Goal: Task Accomplishment & Management: Manage account settings

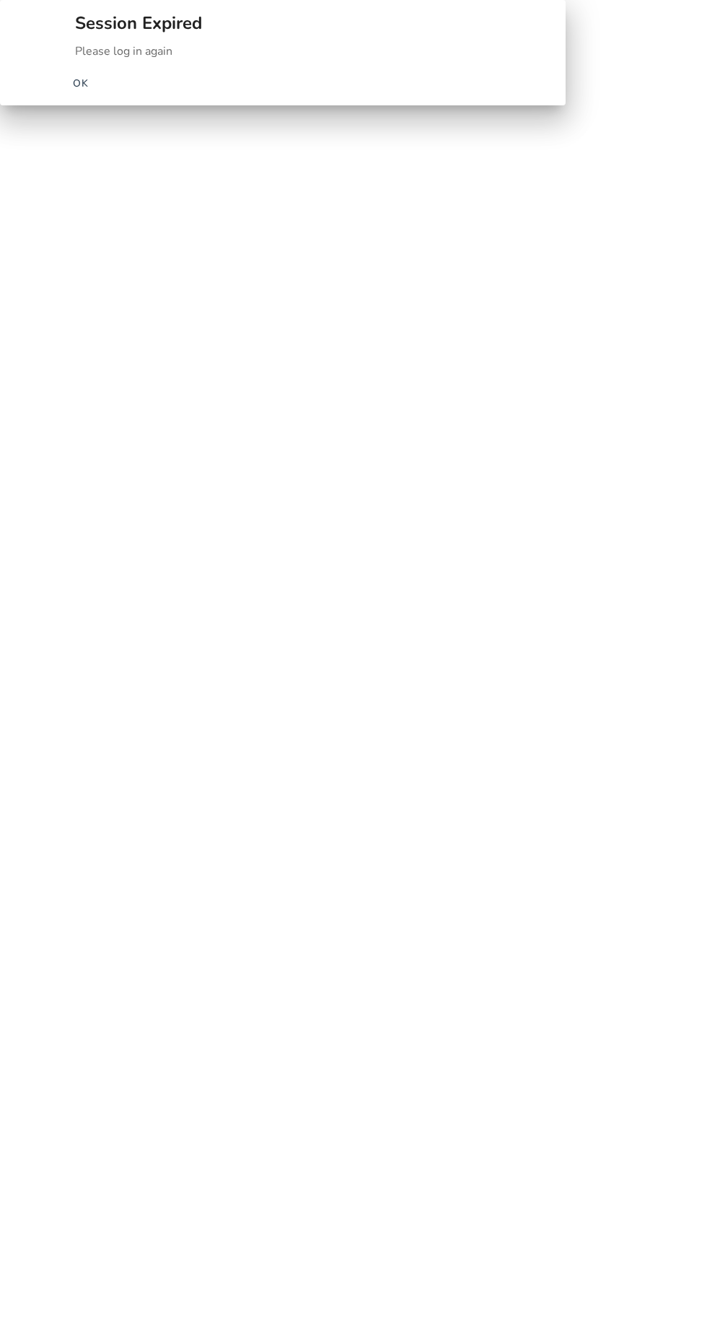
click at [104, 100] on span "button" at bounding box center [81, 83] width 46 height 35
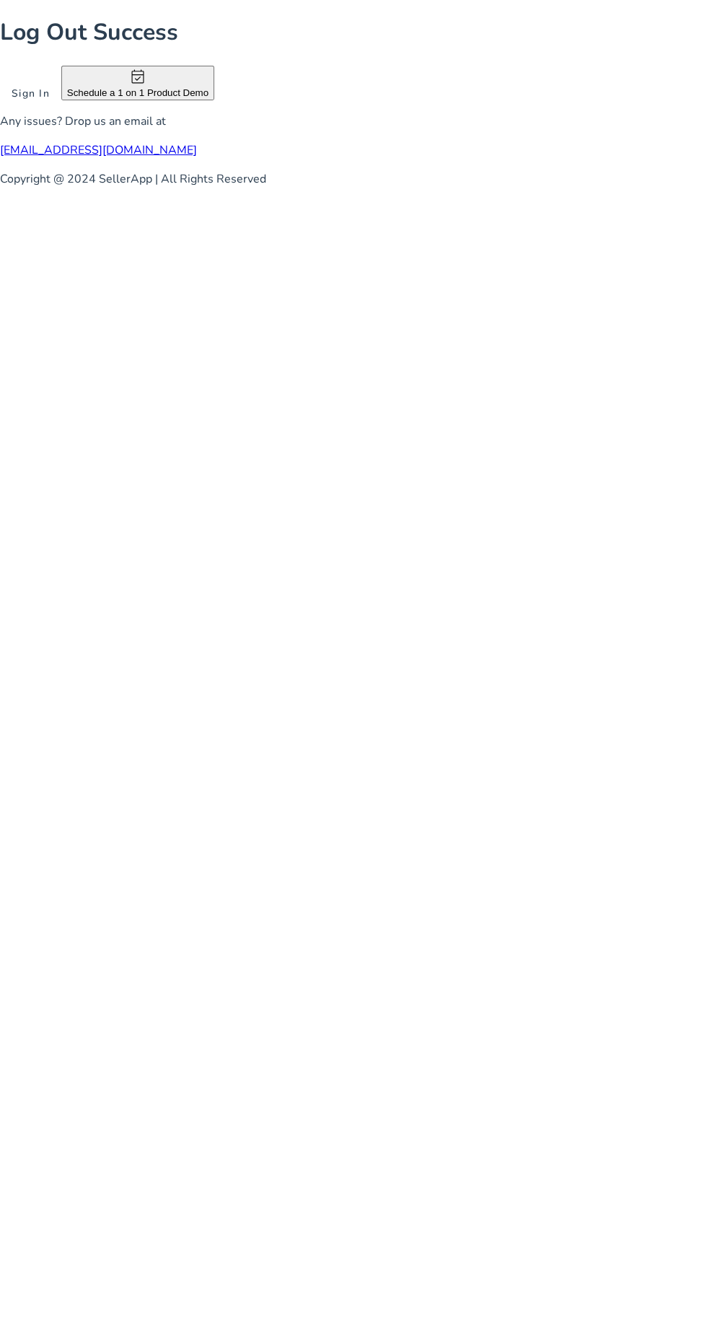
click at [61, 110] on span at bounding box center [30, 93] width 61 height 35
